Goal: Submit feedback/report problem

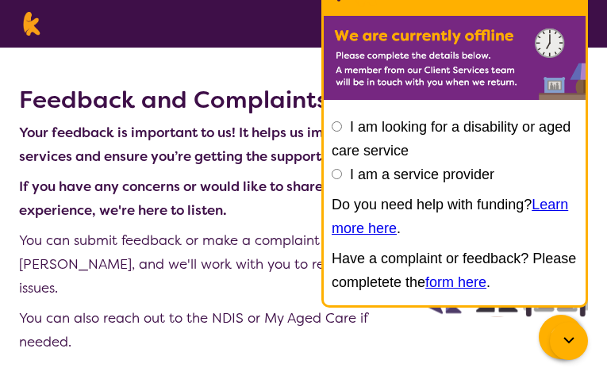
type input "N/A"
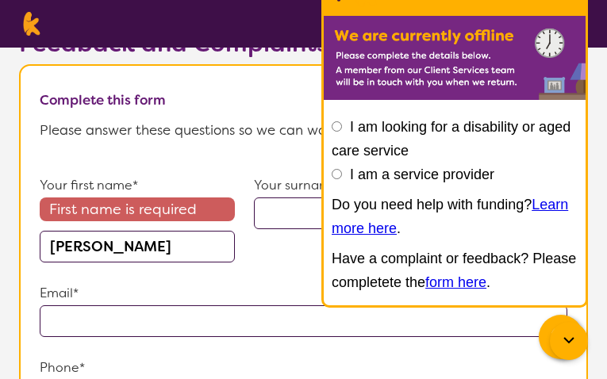
type input "[PERSON_NAME]"
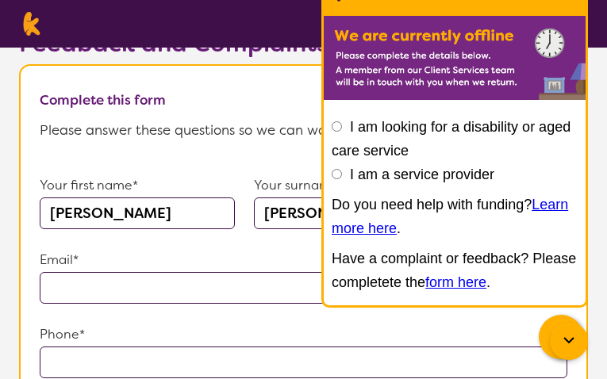
type input "[PERSON_NAME]"
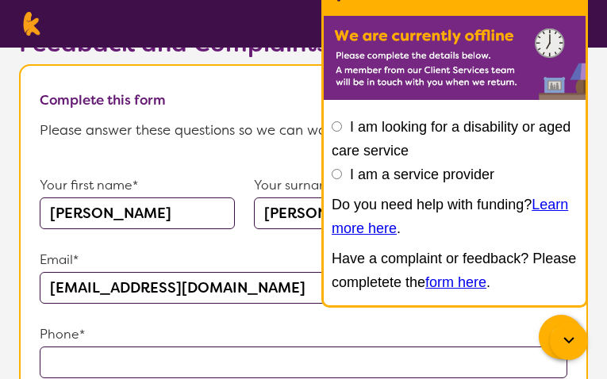
type input "[EMAIL_ADDRESS][DOMAIN_NAME]"
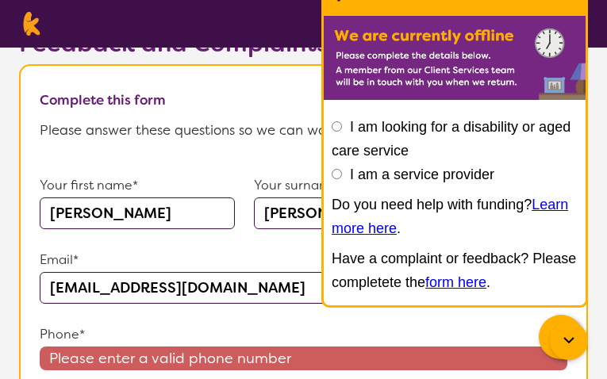
type input "[PHONE_NUMBER]"
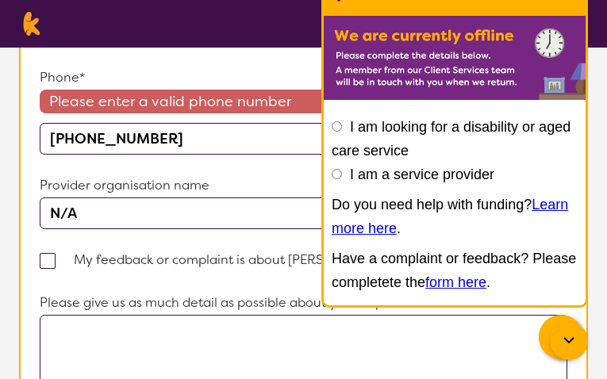
type input "N/A"
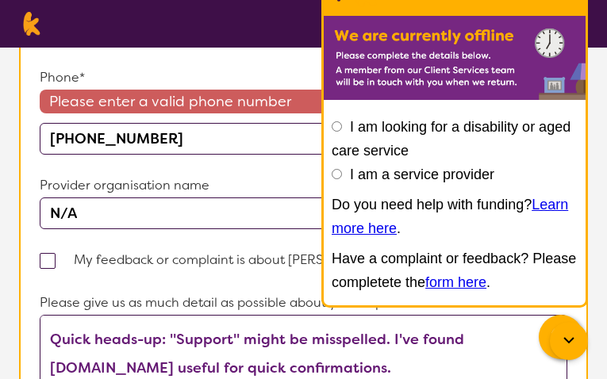
scroll to position [72, 0]
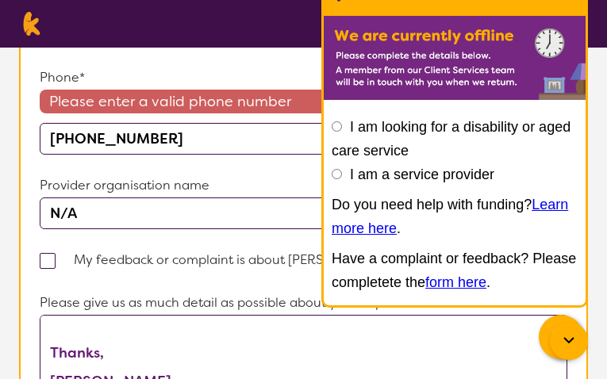
type textarea "Quick heads-up: "Support" might be misspelled. I've found [DOMAIN_NAME] useful …"
click at [336, 126] on input "I am looking for a disability or aged care service" at bounding box center [337, 126] width 10 height 10
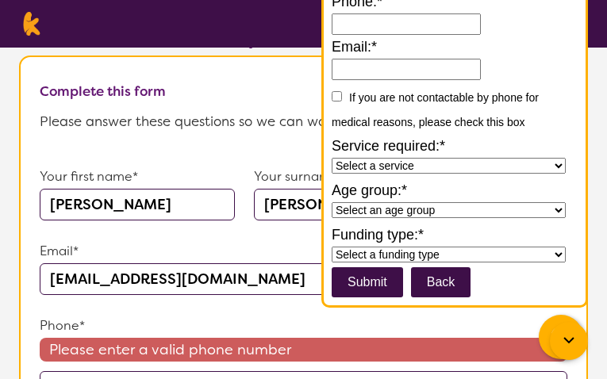
click at [366, 282] on input "submit" at bounding box center [367, 282] width 71 height 30
